Goal: Information Seeking & Learning: Learn about a topic

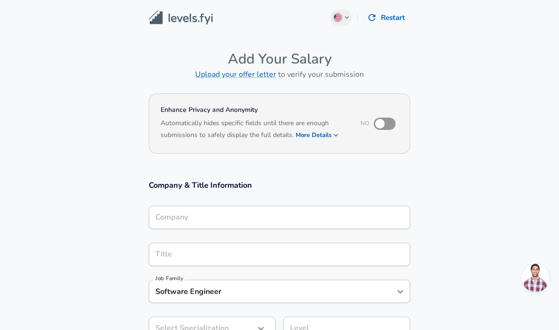
type input "[PERSON_NAME]"
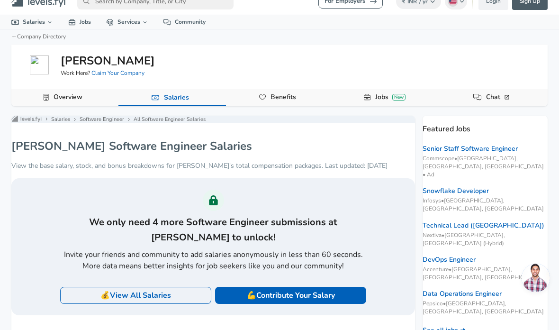
click at [104, 298] on p "💰 View All Salaries" at bounding box center [135, 294] width 71 height 11
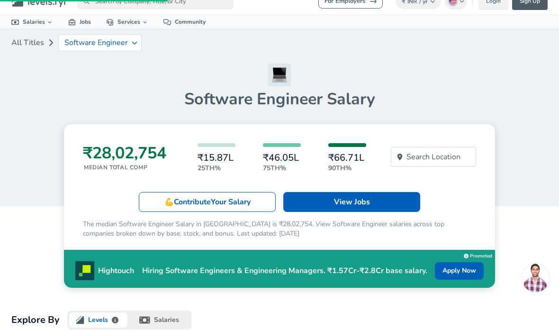
scroll to position [50, 0]
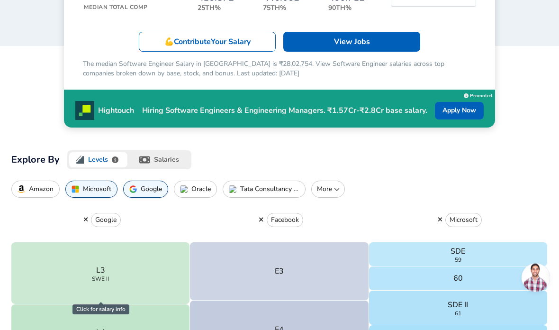
click at [148, 164] on button "salaries" at bounding box center [160, 160] width 62 height 19
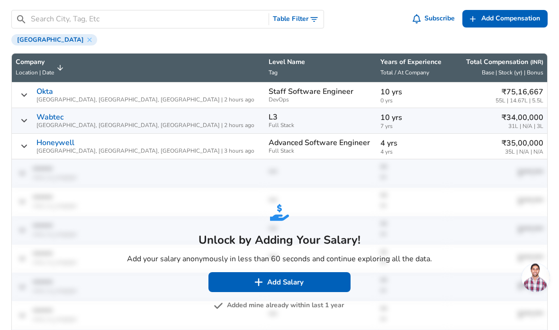
scroll to position [344, 0]
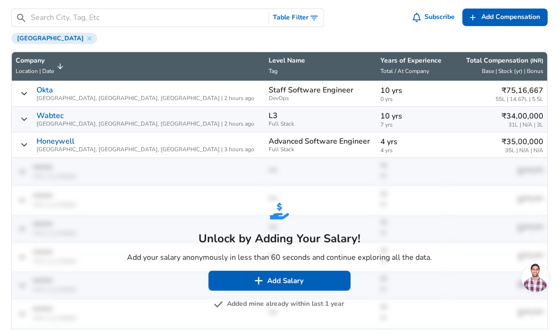
click at [325, 303] on button "Added mine already within last 1 year" at bounding box center [280, 304] width 128 height 12
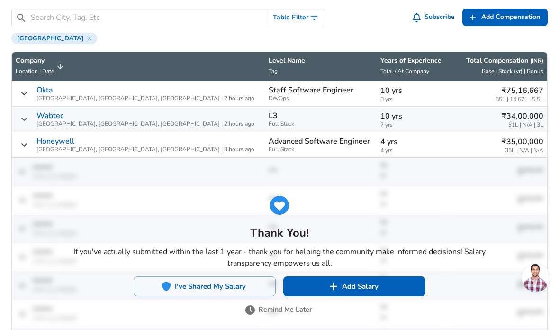
click at [252, 289] on button "I've Shared My Salary" at bounding box center [205, 286] width 142 height 20
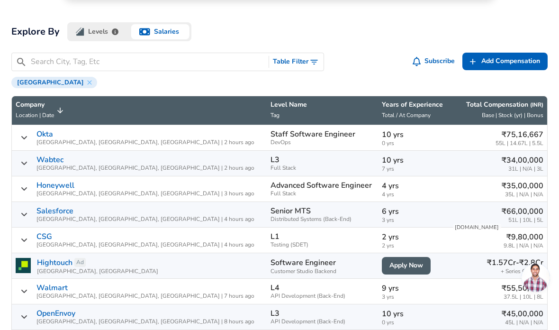
scroll to position [287, 0]
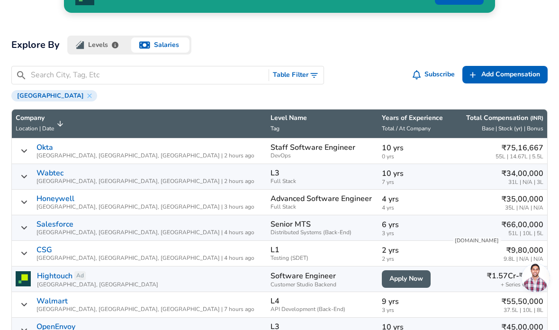
click at [60, 77] on input "Search City, Tag, Etc" at bounding box center [148, 75] width 234 height 12
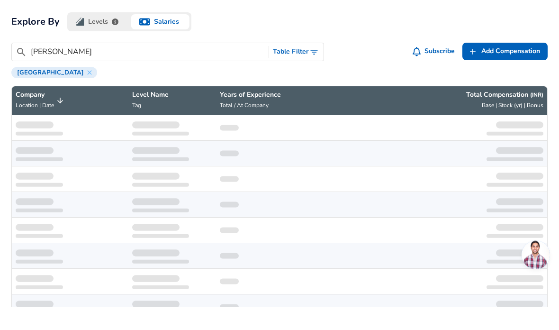
type input "[PERSON_NAME]"
